Goal: Task Accomplishment & Management: Manage account settings

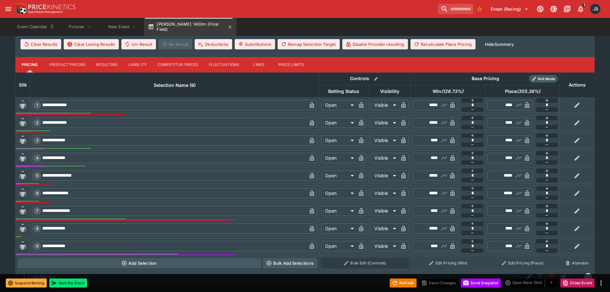
scroll to position [266, 0]
click at [135, 27] on icon "New Event" at bounding box center [133, 26] width 5 height 5
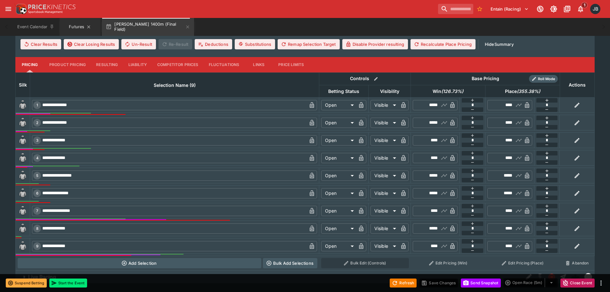
click at [75, 23] on button "Futures" at bounding box center [80, 27] width 41 height 18
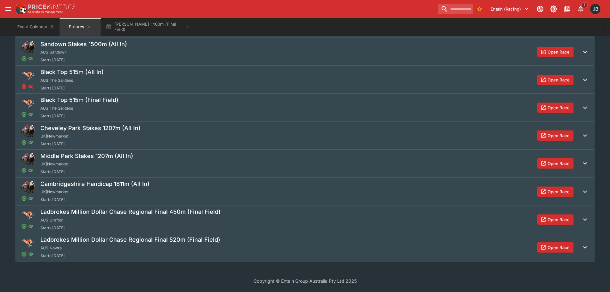
scroll to position [525, 0]
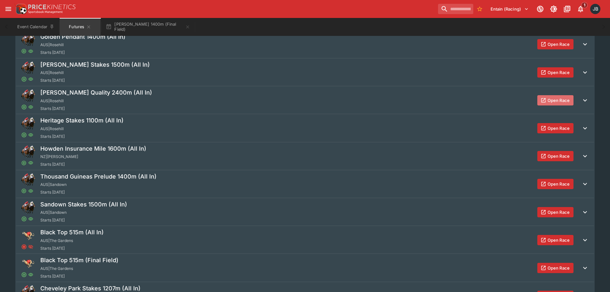
click at [547, 102] on button "Open Race" at bounding box center [555, 100] width 36 height 10
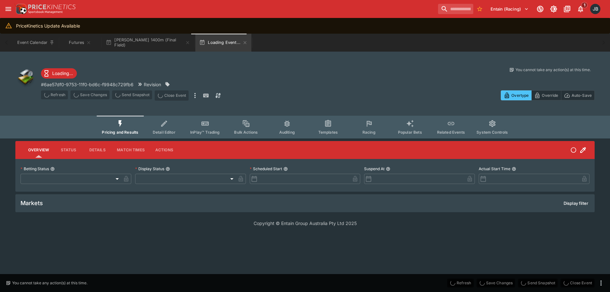
type input "**********"
type input "*******"
type input "**********"
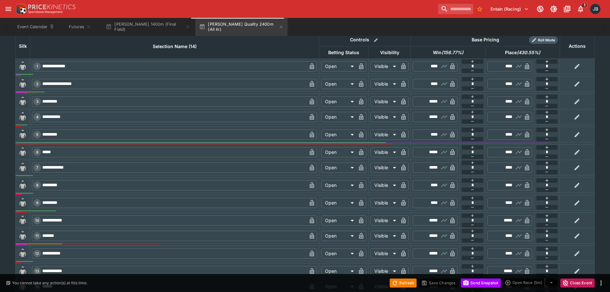
scroll to position [308, 0]
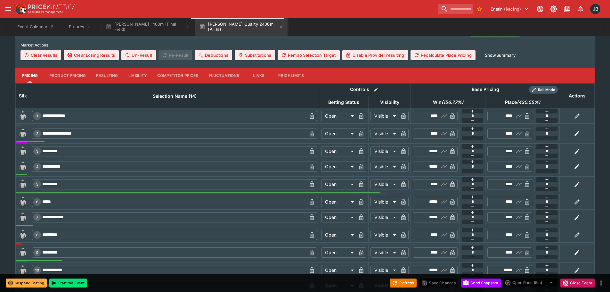
scroll to position [293, 0]
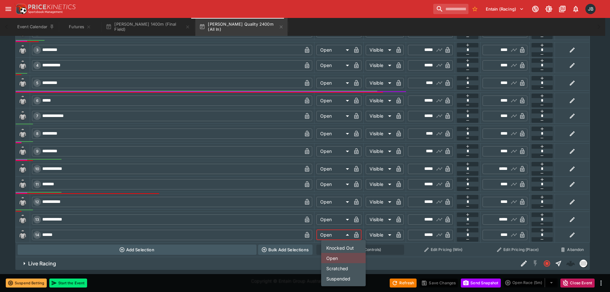
click at [341, 247] on li "Knocked Out" at bounding box center [343, 247] width 45 height 10
type input "**********"
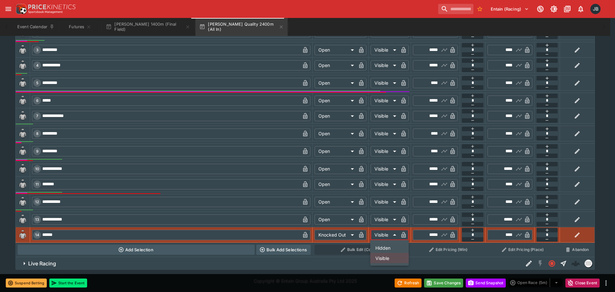
click at [383, 246] on li "Hidden" at bounding box center [389, 247] width 38 height 10
type input "******"
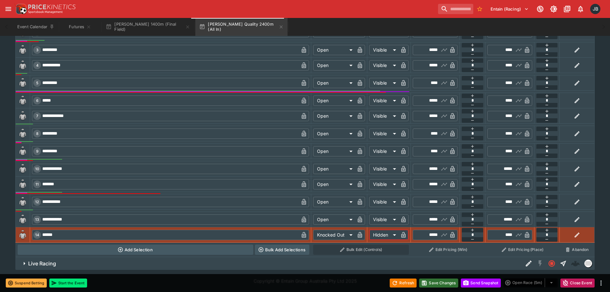
click at [440, 282] on button "Save Changes" at bounding box center [438, 282] width 39 height 9
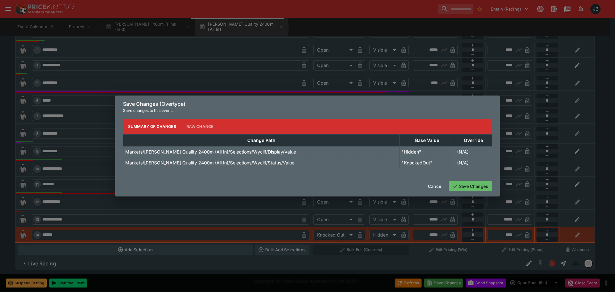
click at [469, 189] on button "Save Changes" at bounding box center [470, 186] width 43 height 10
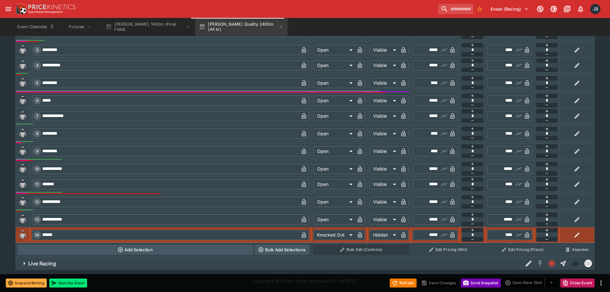
click at [470, 281] on button "Send Snapshot" at bounding box center [481, 282] width 40 height 9
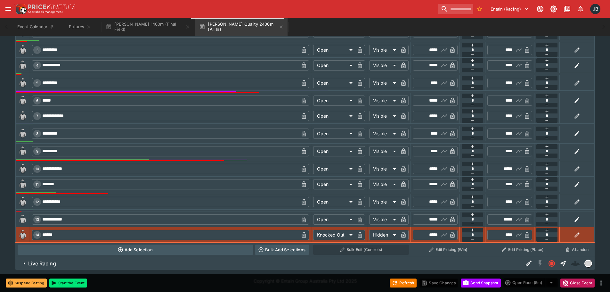
drag, startPoint x: 279, startPoint y: 28, endPoint x: 206, endPoint y: 31, distance: 73.4
click at [280, 28] on icon "button" at bounding box center [281, 26] width 3 height 3
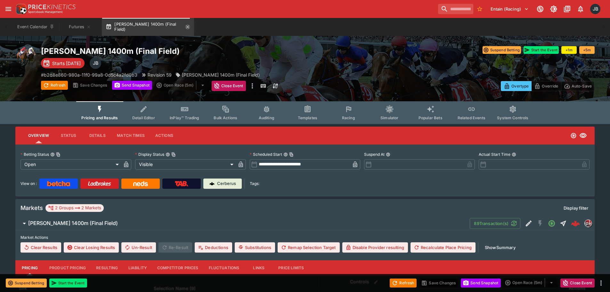
click at [185, 28] on icon "button" at bounding box center [187, 26] width 5 height 5
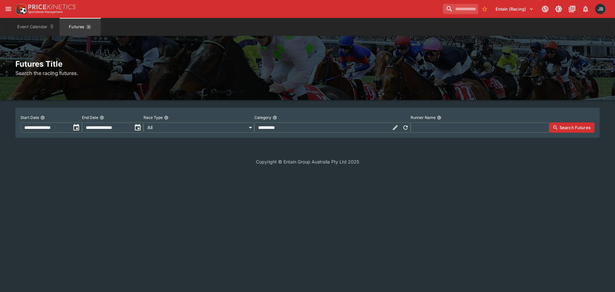
click at [88, 28] on icon "Futures" at bounding box center [88, 26] width 5 height 5
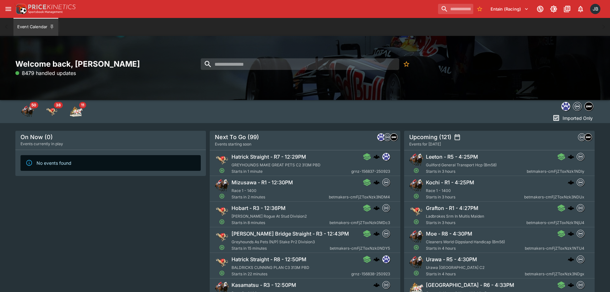
click at [2, 9] on div "Entain (Racing) 1 JB" at bounding box center [305, 9] width 610 height 18
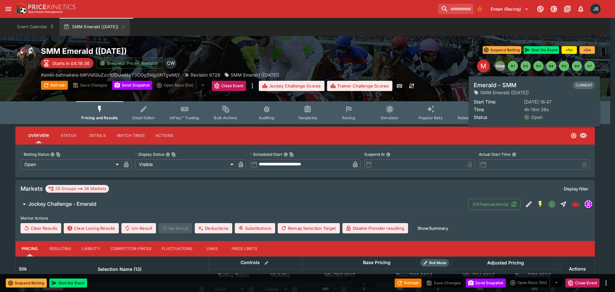
click at [501, 68] on button "SMM" at bounding box center [500, 66] width 10 height 10
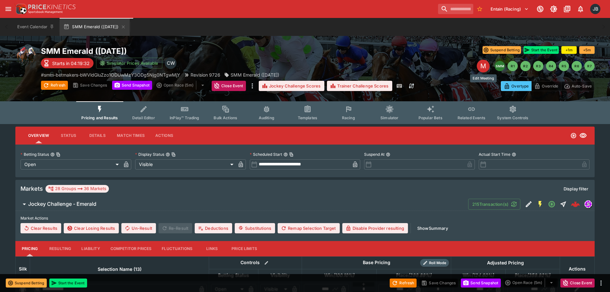
click at [481, 67] on div "M" at bounding box center [483, 66] width 13 height 13
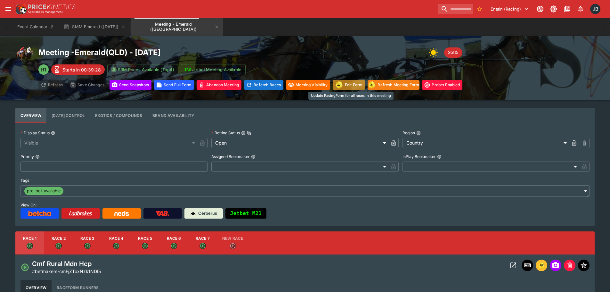
click at [347, 83] on button "Edit Form" at bounding box center [349, 85] width 32 height 10
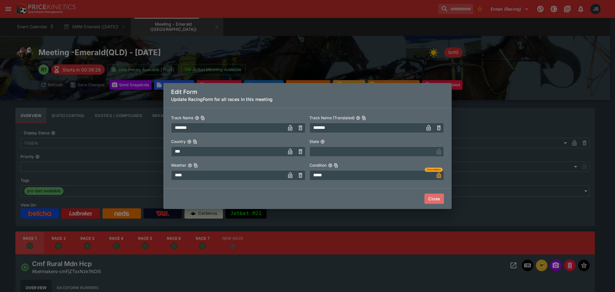
click at [425, 196] on button "Close" at bounding box center [434, 198] width 20 height 10
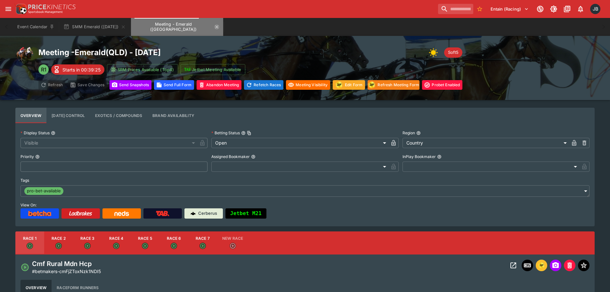
click at [214, 27] on icon "Meeting - Emerald (AUS)" at bounding box center [216, 26] width 5 height 5
